Goal: Task Accomplishment & Management: Use online tool/utility

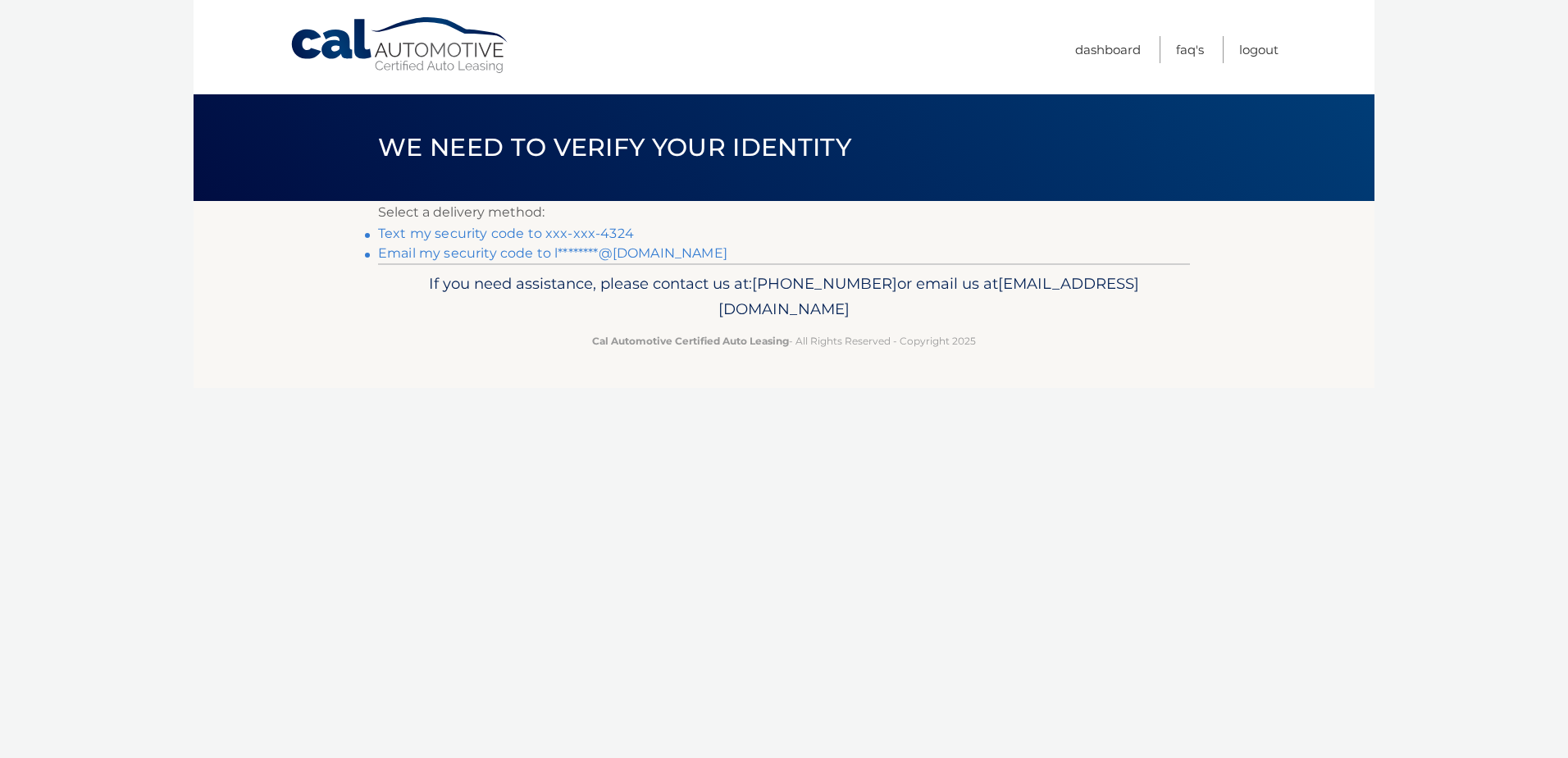
click at [559, 226] on link "Text my security code to xxx-xxx-4324" at bounding box center [506, 233] width 256 height 16
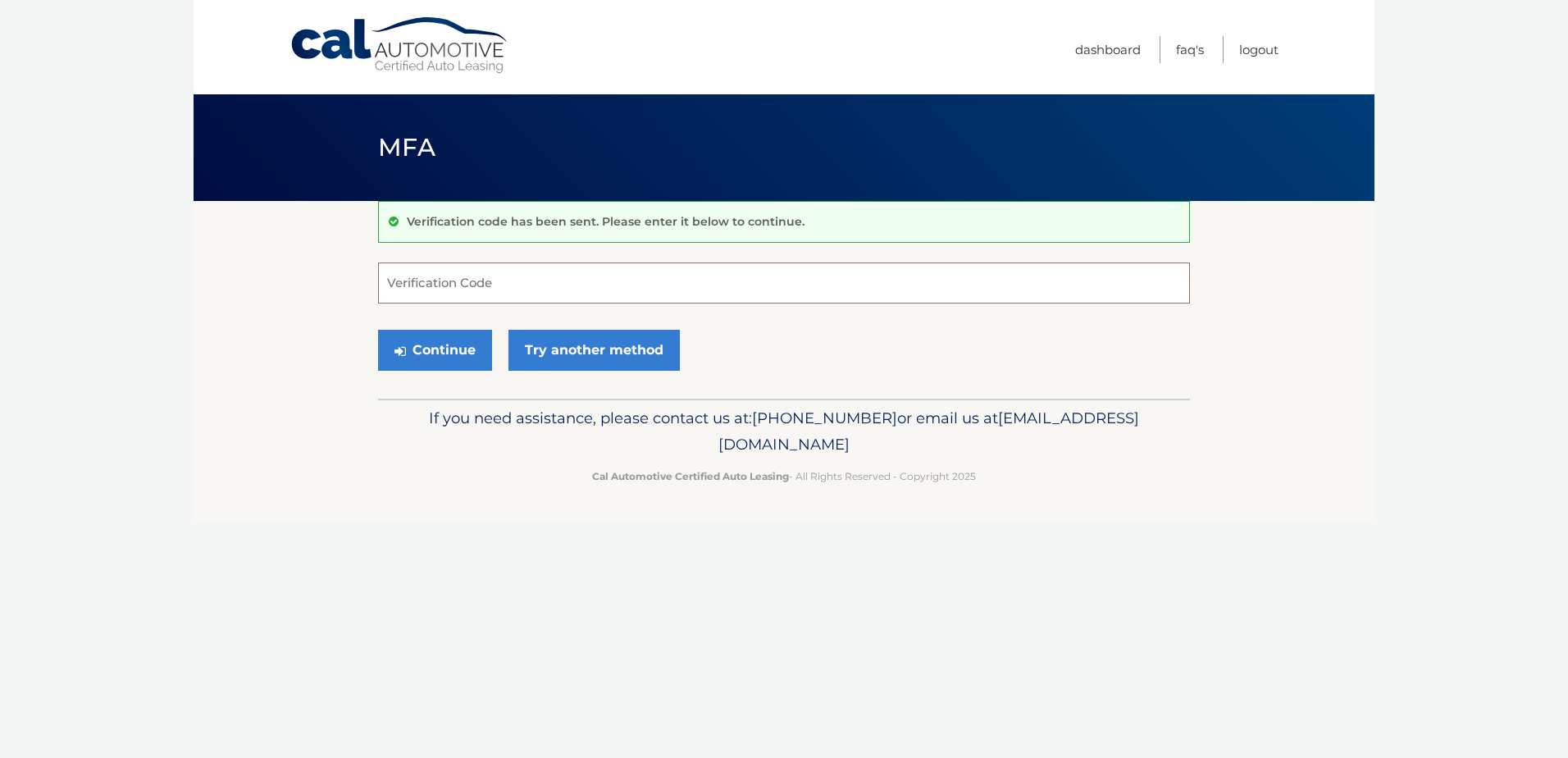
click at [527, 291] on input "Verification Code" at bounding box center [784, 283] width 812 height 41
type input "824452"
click at [414, 351] on button "Continue" at bounding box center [434, 351] width 114 height 41
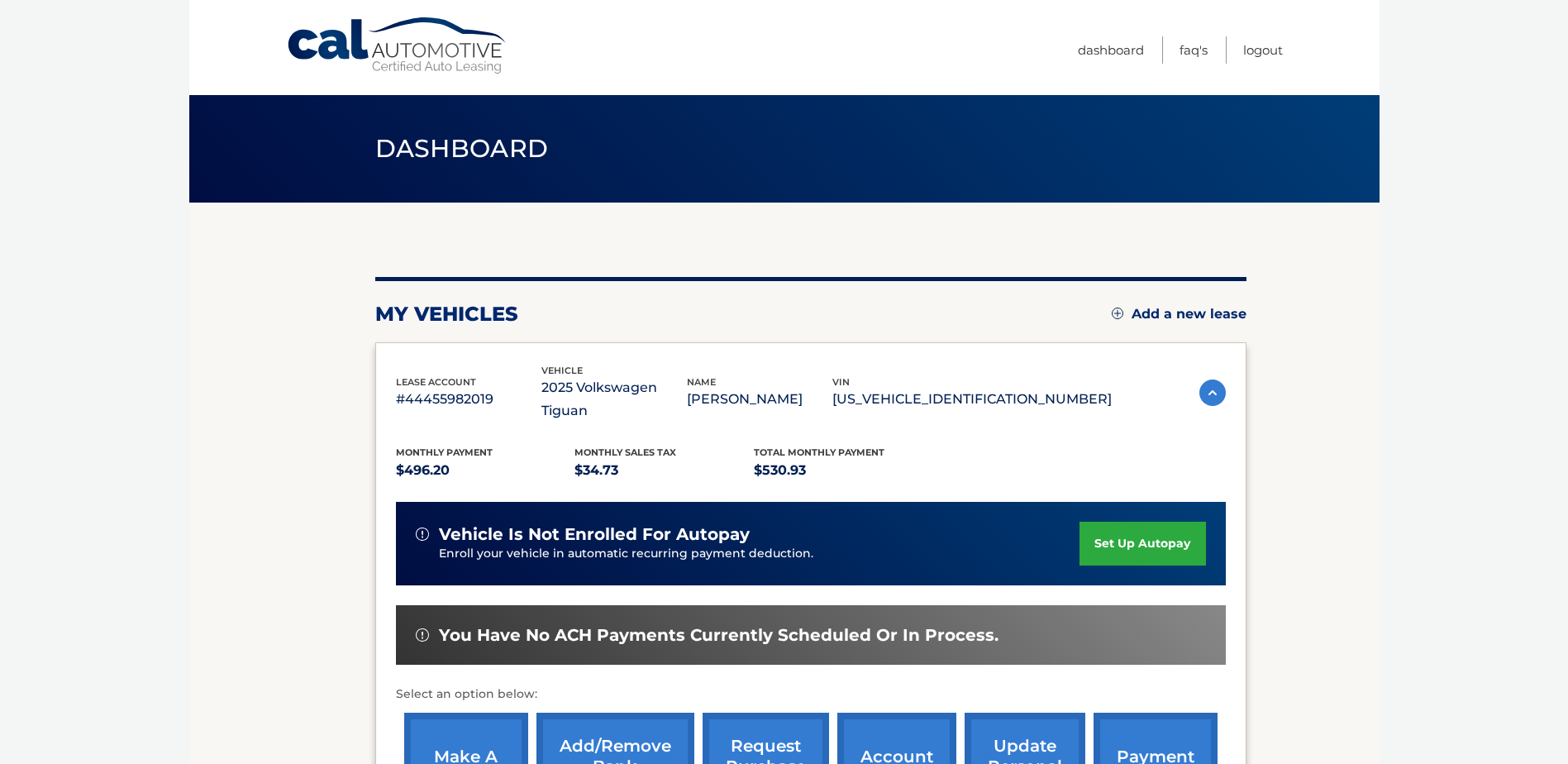
scroll to position [166, 0]
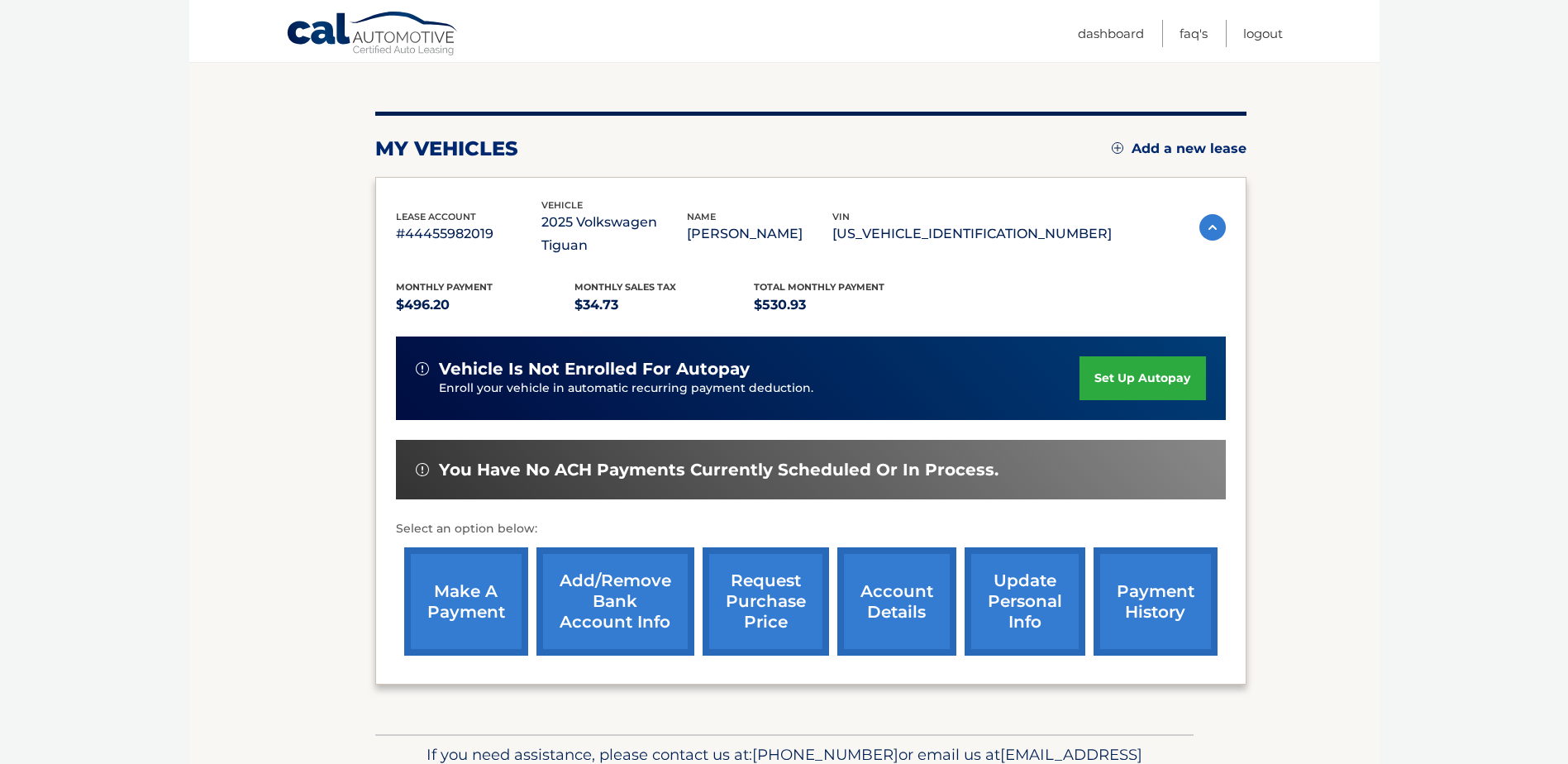
click at [485, 593] on link "make a payment" at bounding box center [466, 602] width 124 height 108
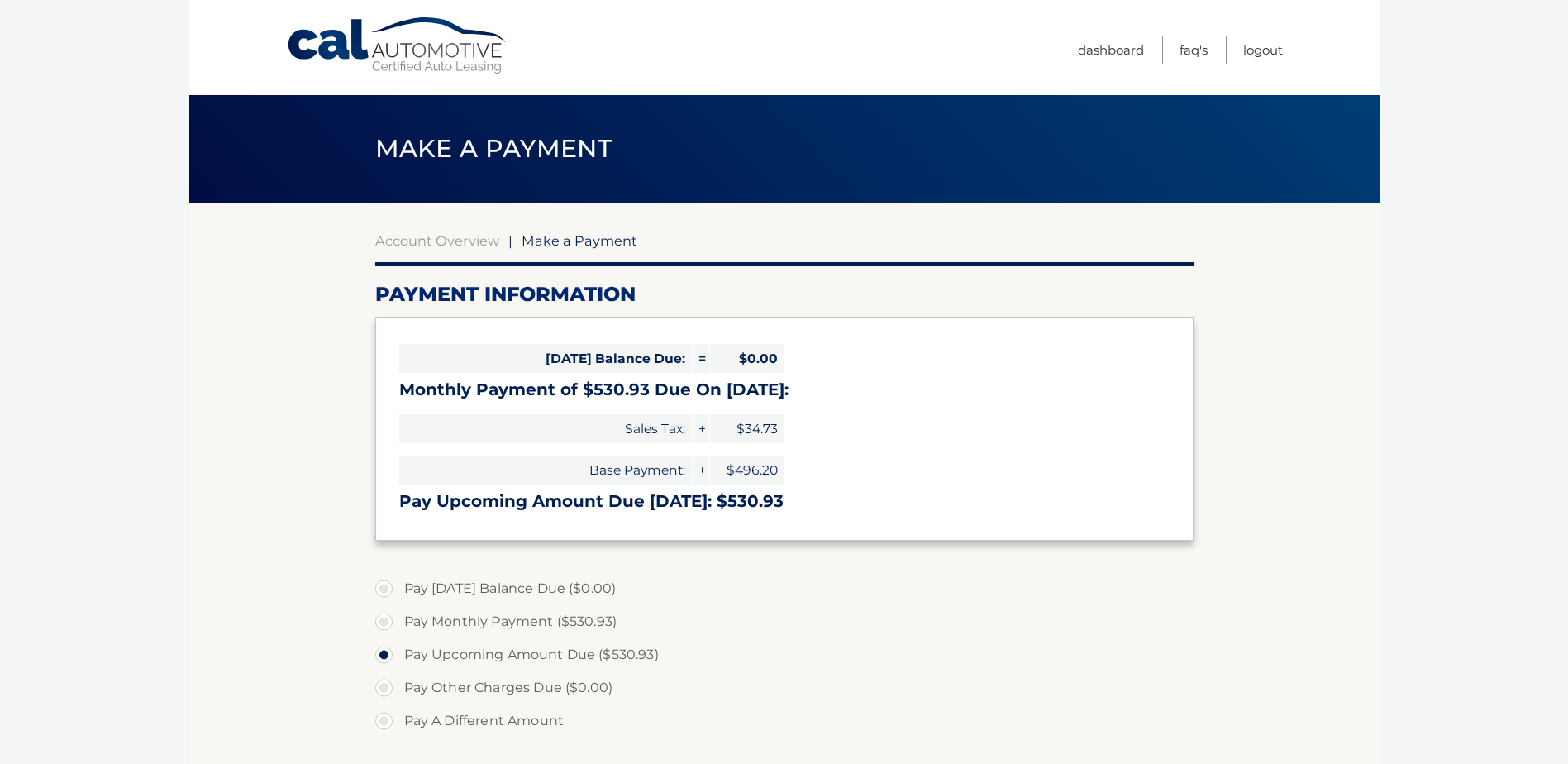
select select "YWVmZjRmNzItYmVhMi00YWYyLTgxN2MtOWI0OGEzMjQyZTFk"
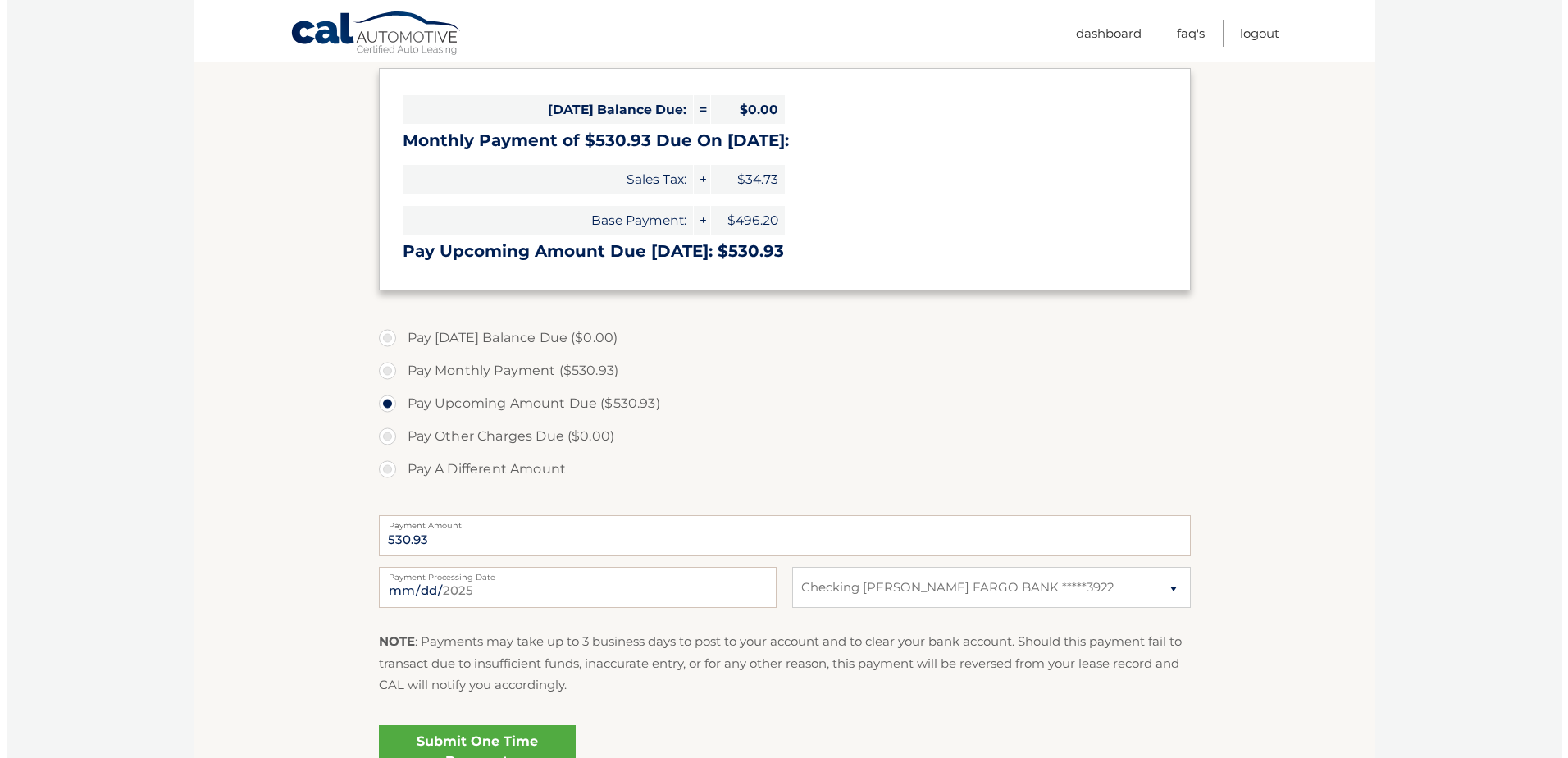
scroll to position [328, 0]
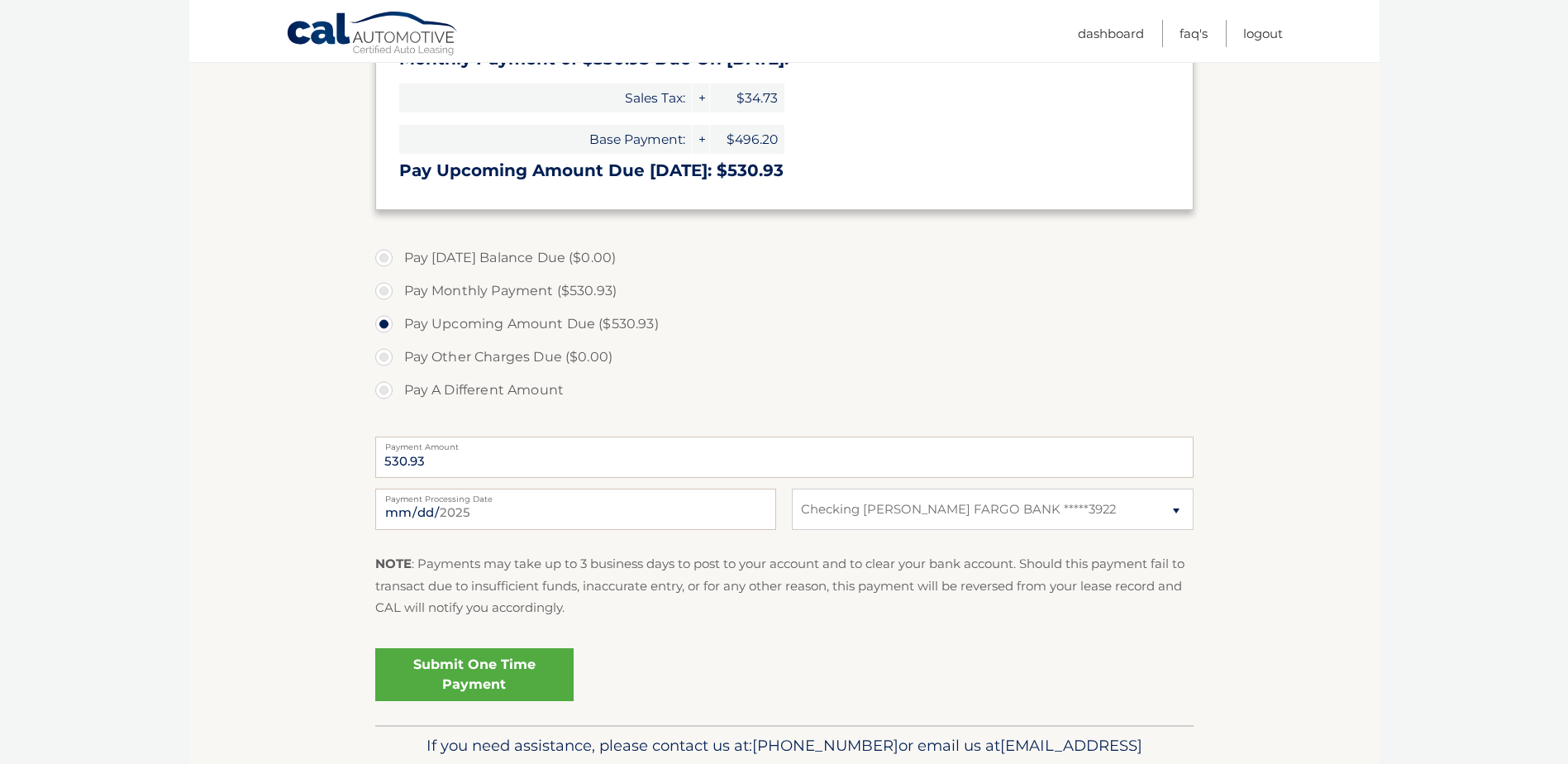
click at [527, 676] on link "Submit One Time Payment" at bounding box center [474, 675] width 198 height 53
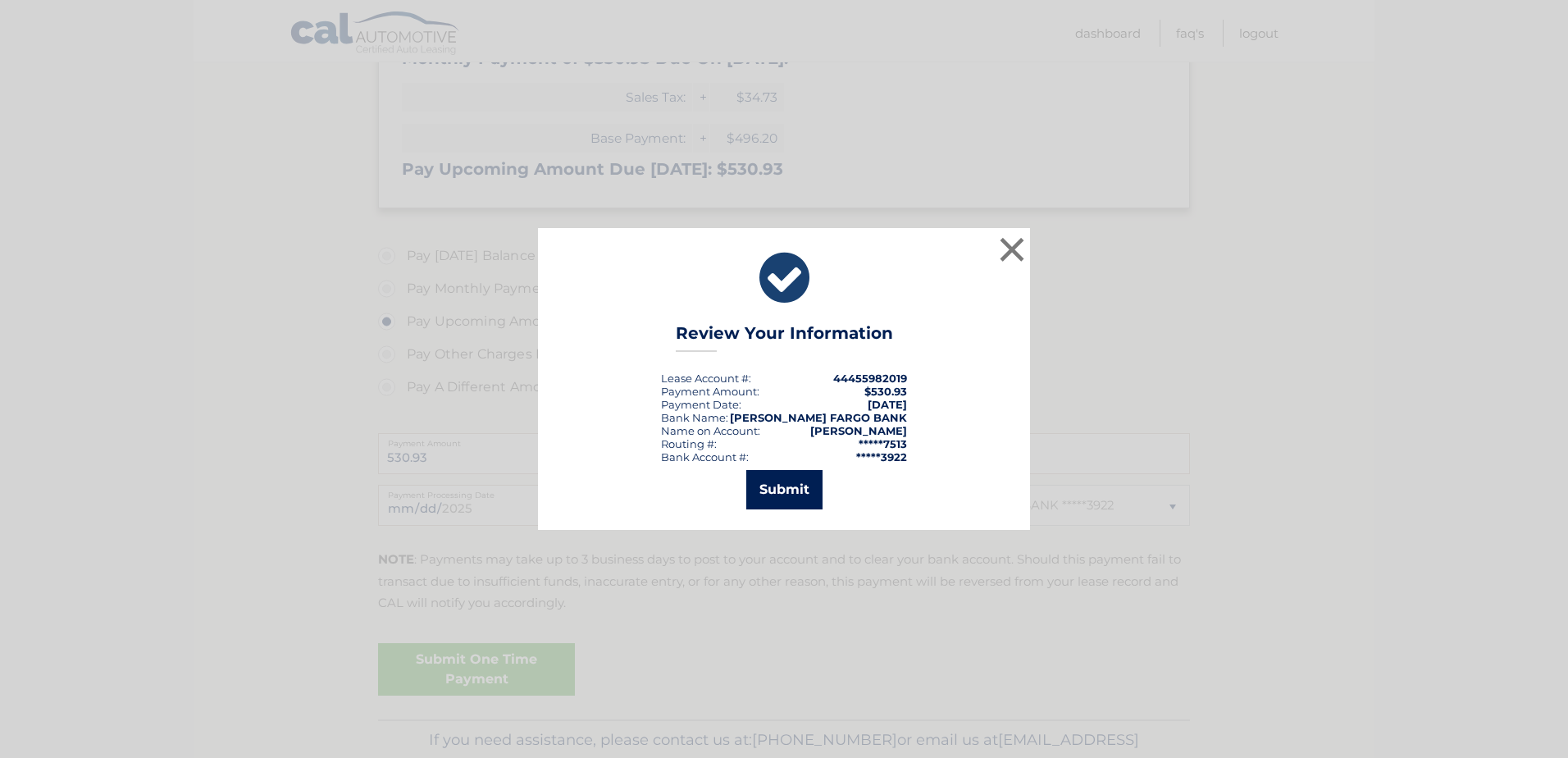
click at [785, 496] on button "Submit" at bounding box center [784, 490] width 76 height 39
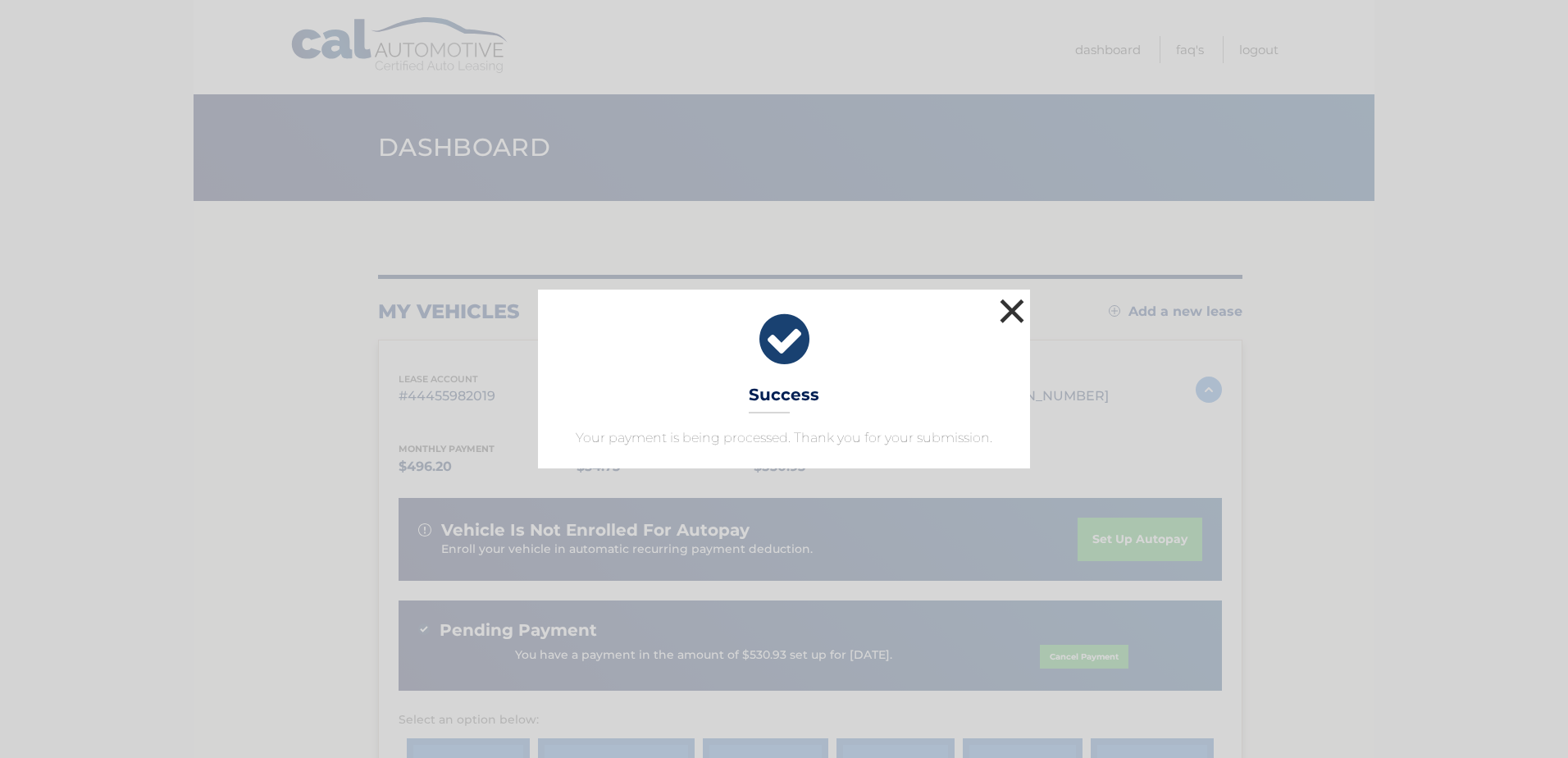
click at [1014, 307] on button "×" at bounding box center [1011, 310] width 33 height 33
